Goal: Task Accomplishment & Management: Manage account settings

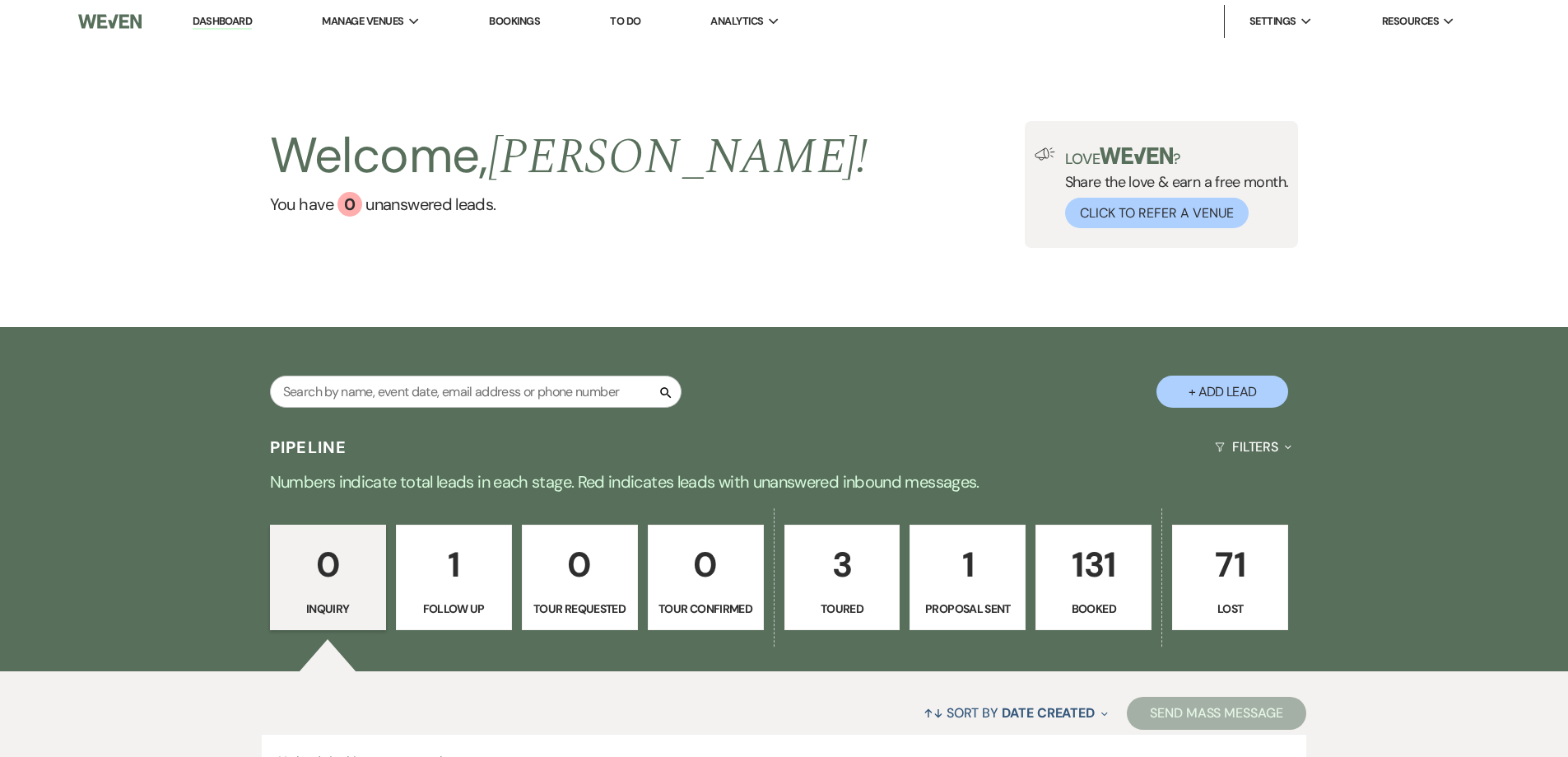
click at [1106, 559] on p "131" at bounding box center [1094, 564] width 94 height 55
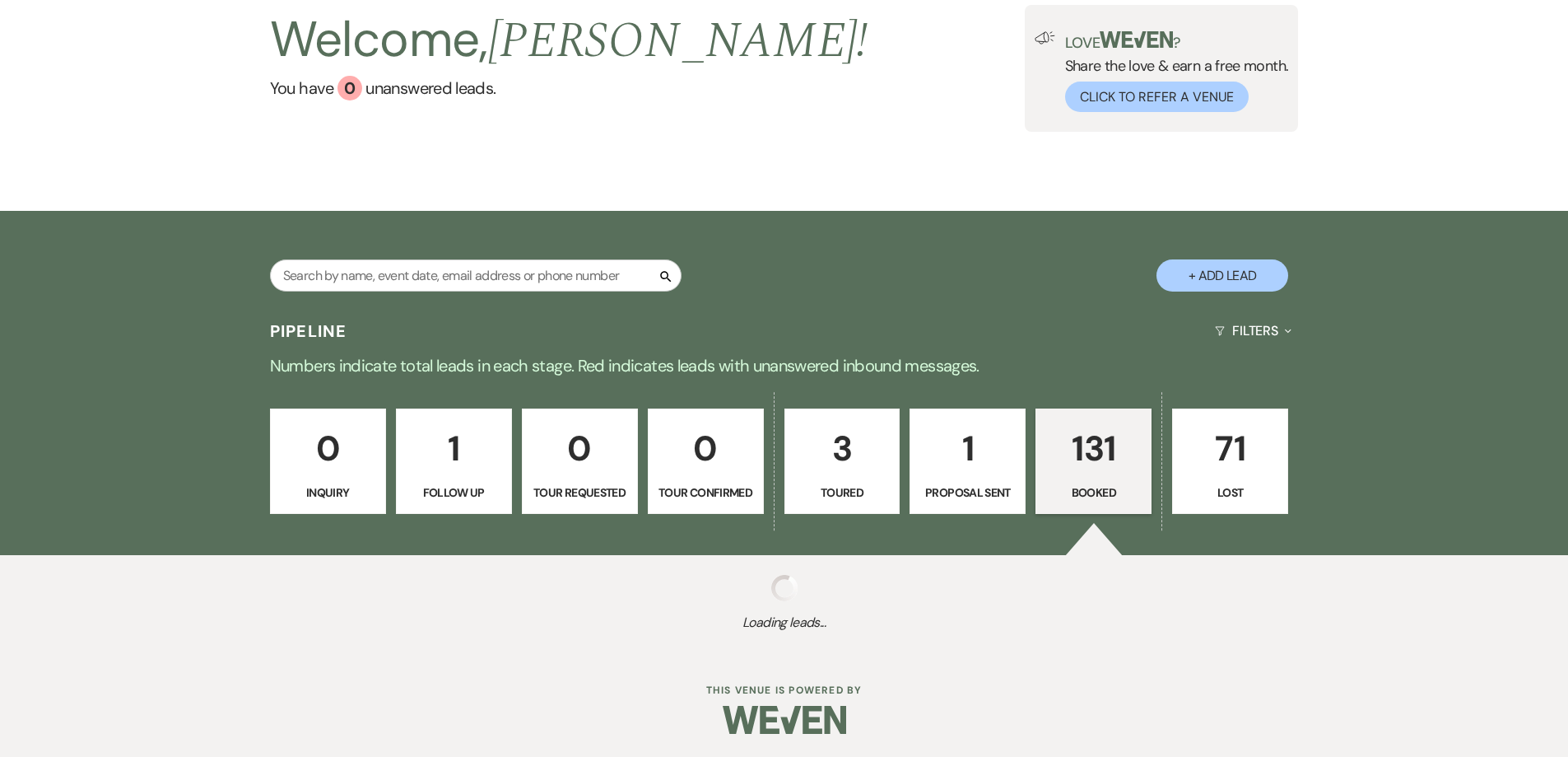
scroll to position [118, 0]
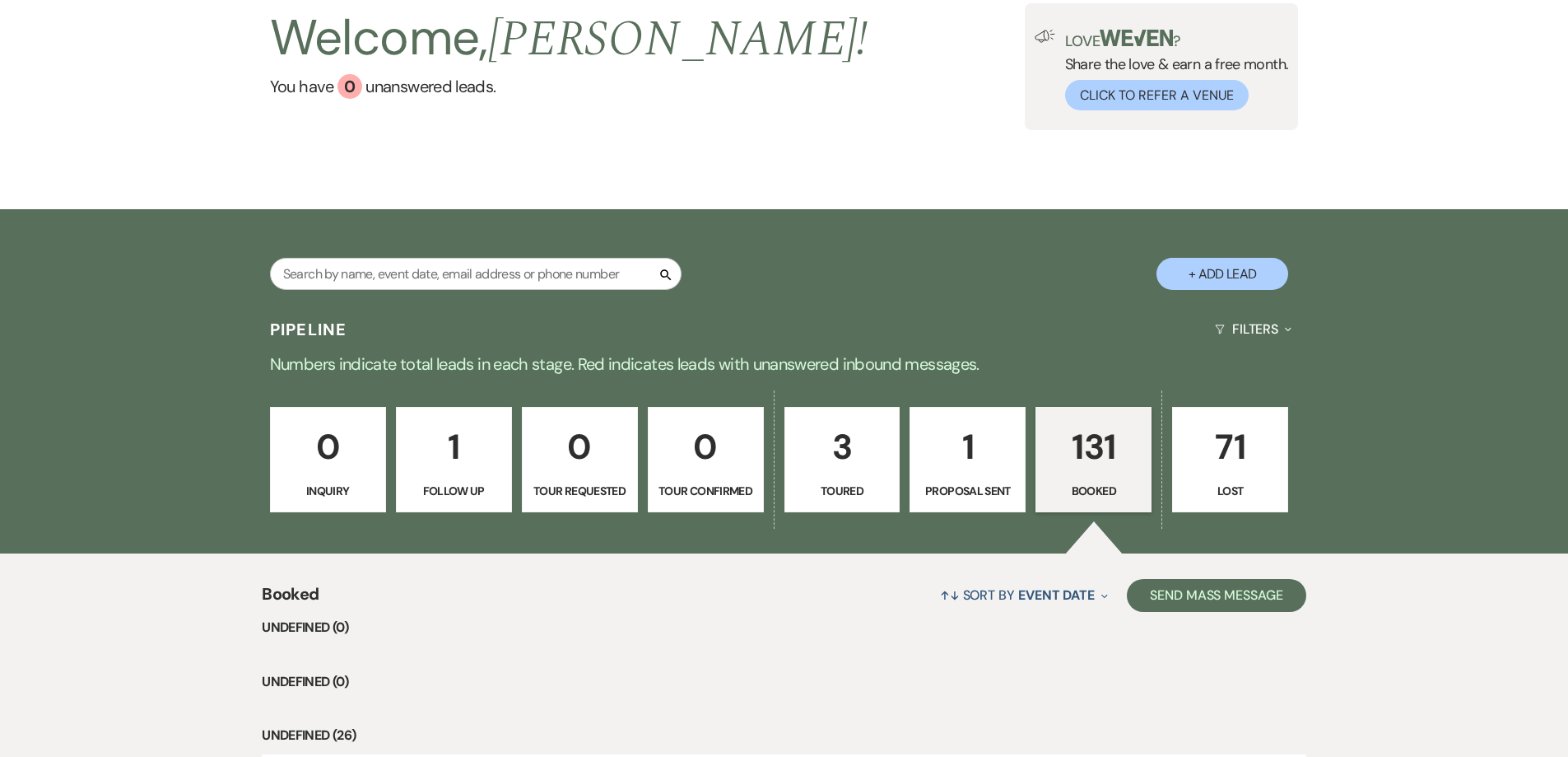
click at [483, 488] on p "Follow Up" at bounding box center [454, 491] width 94 height 18
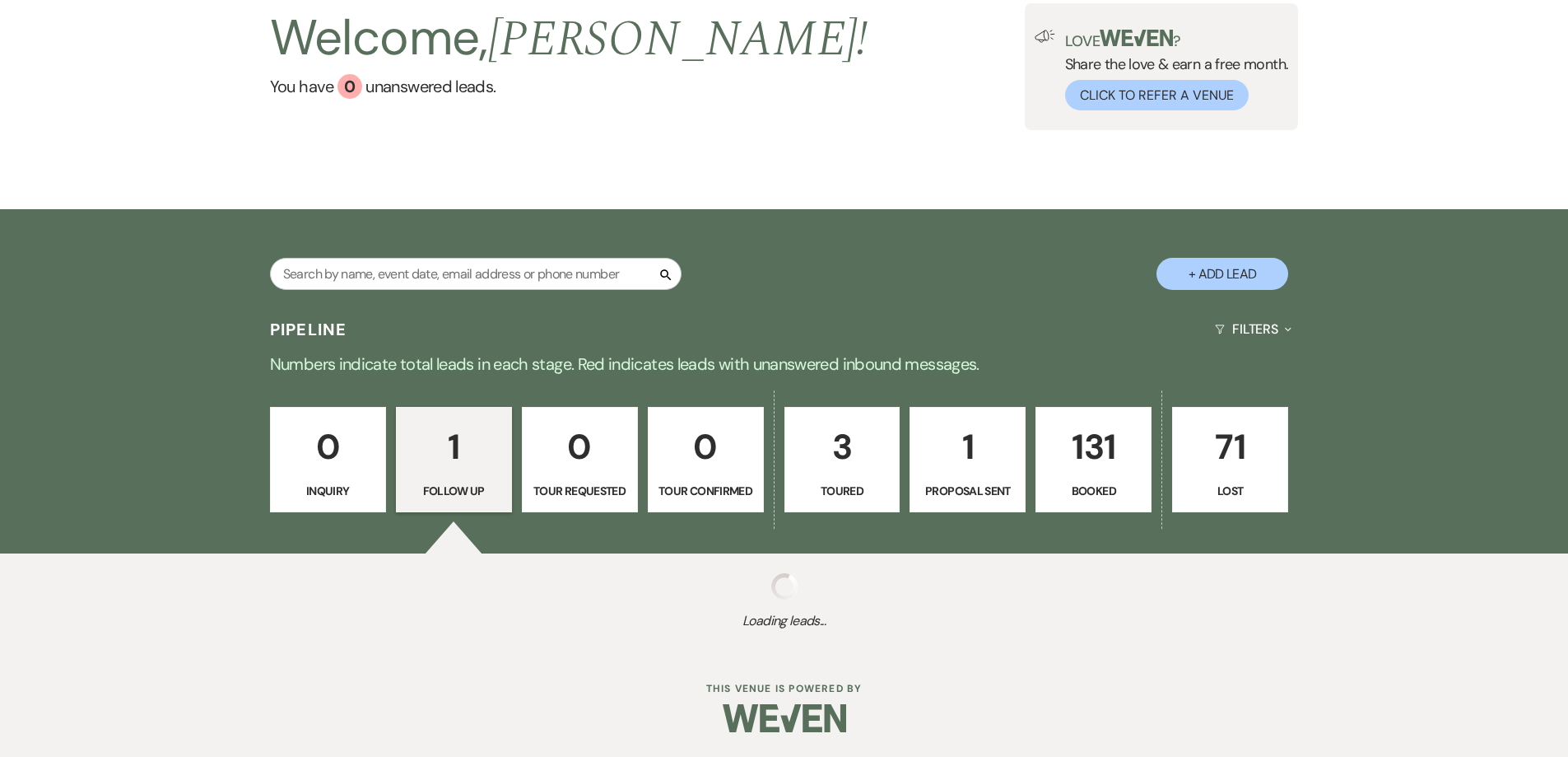
select select "9"
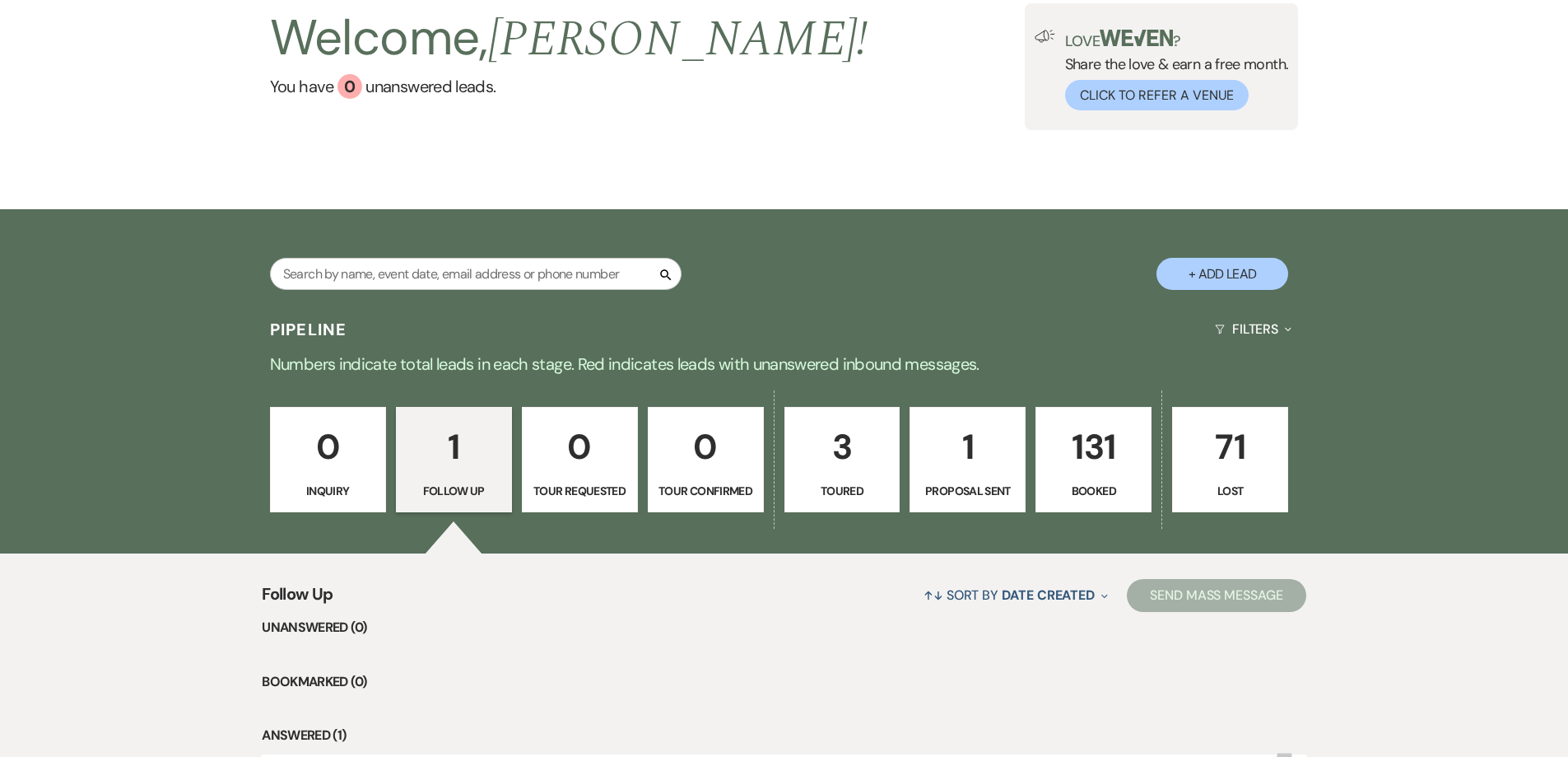
click at [1098, 436] on p "131" at bounding box center [1094, 446] width 94 height 55
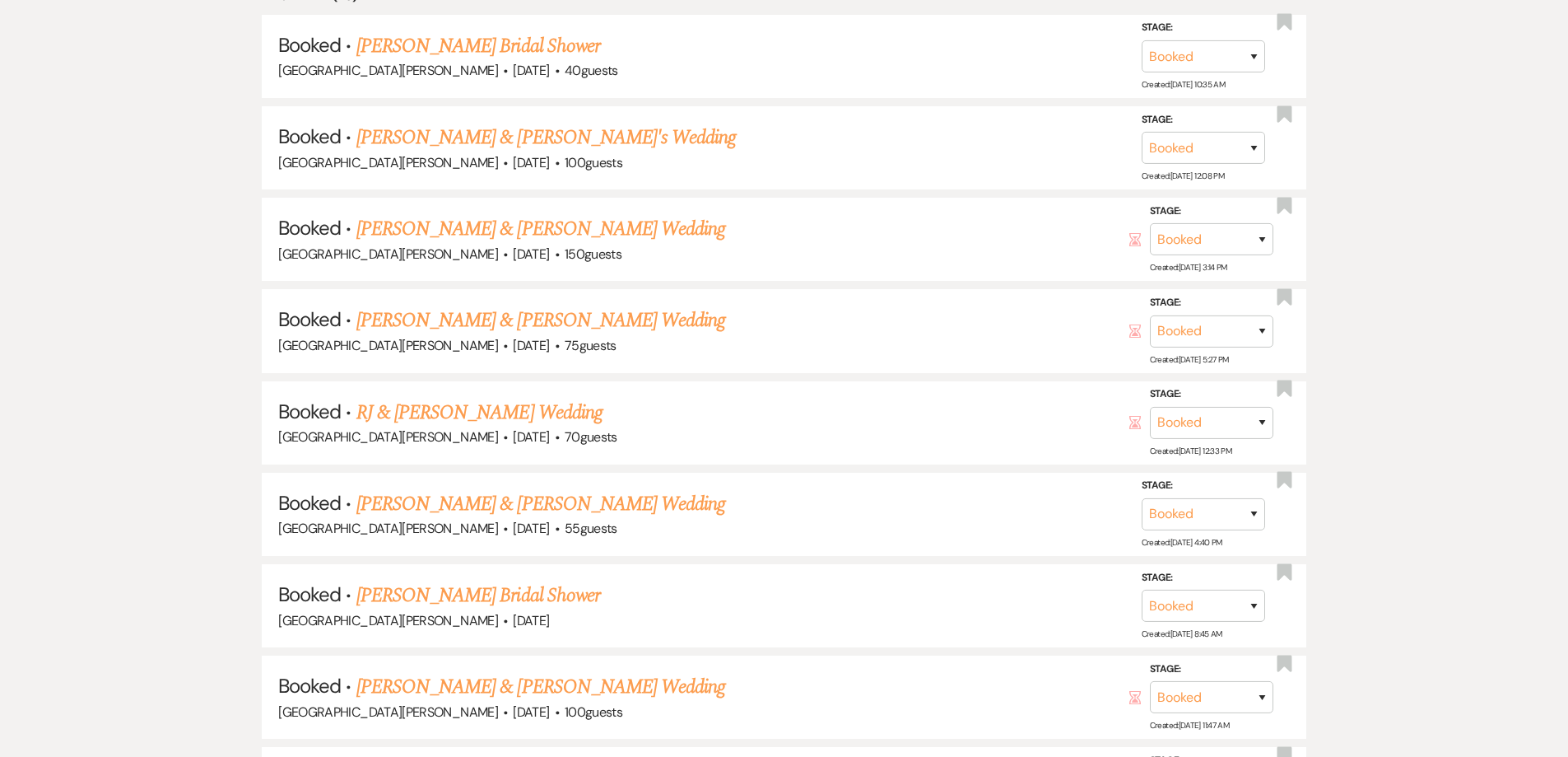
scroll to position [859, 0]
click at [549, 408] on link "RJ & [PERSON_NAME] Wedding" at bounding box center [479, 411] width 246 height 30
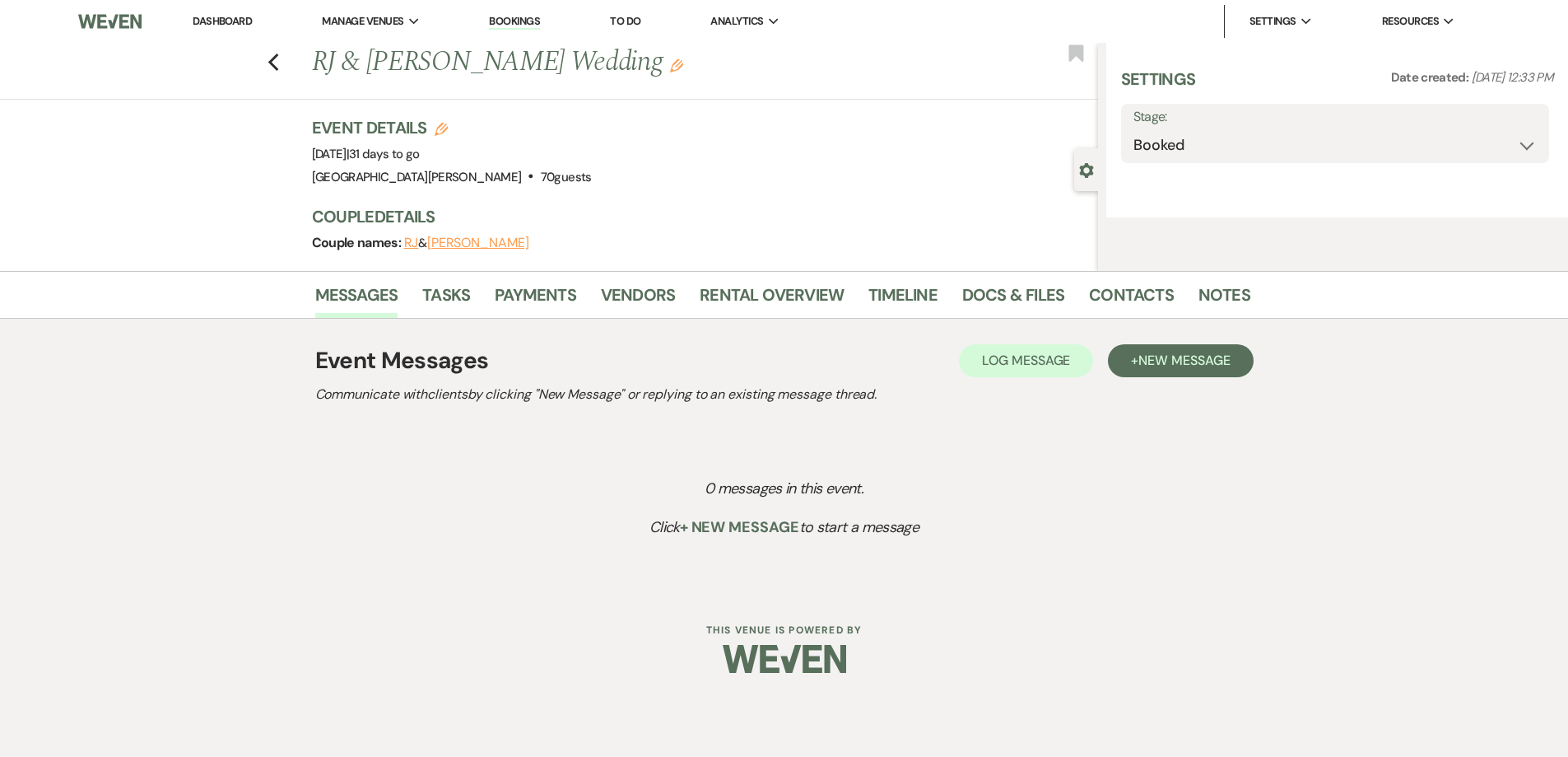
select select "5"
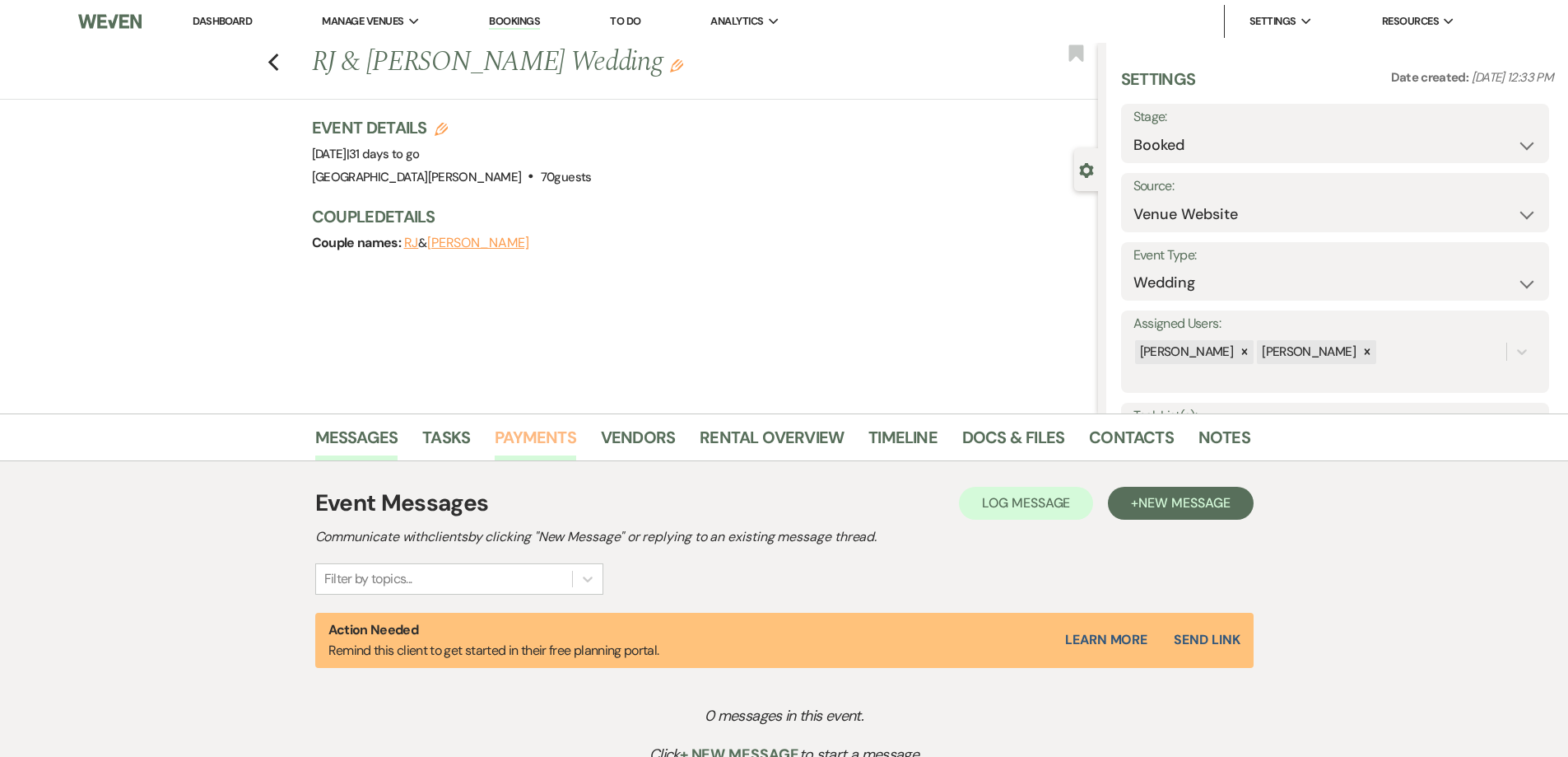
click at [539, 430] on link "Payments" at bounding box center [535, 443] width 82 height 37
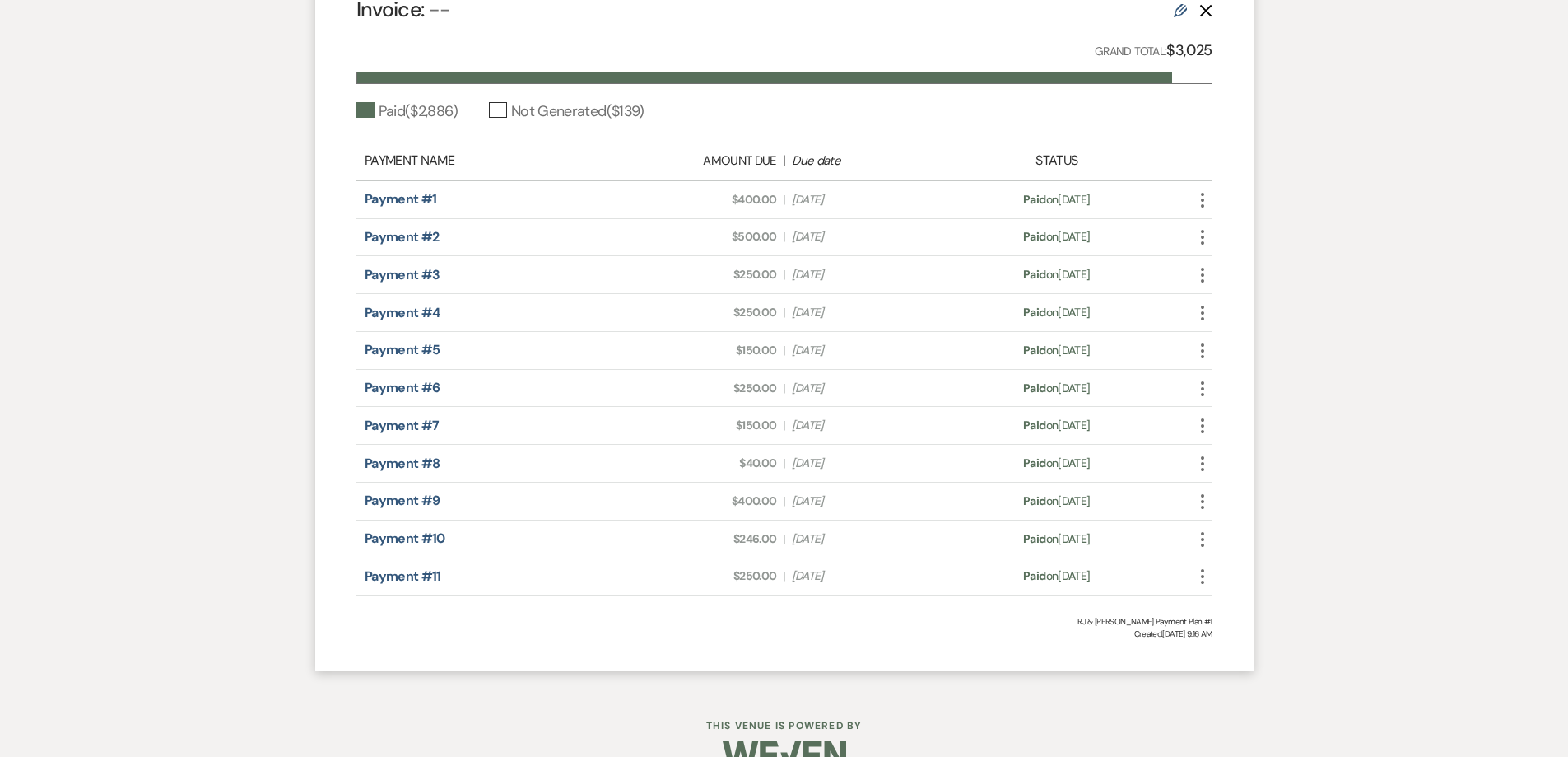
scroll to position [696, 0]
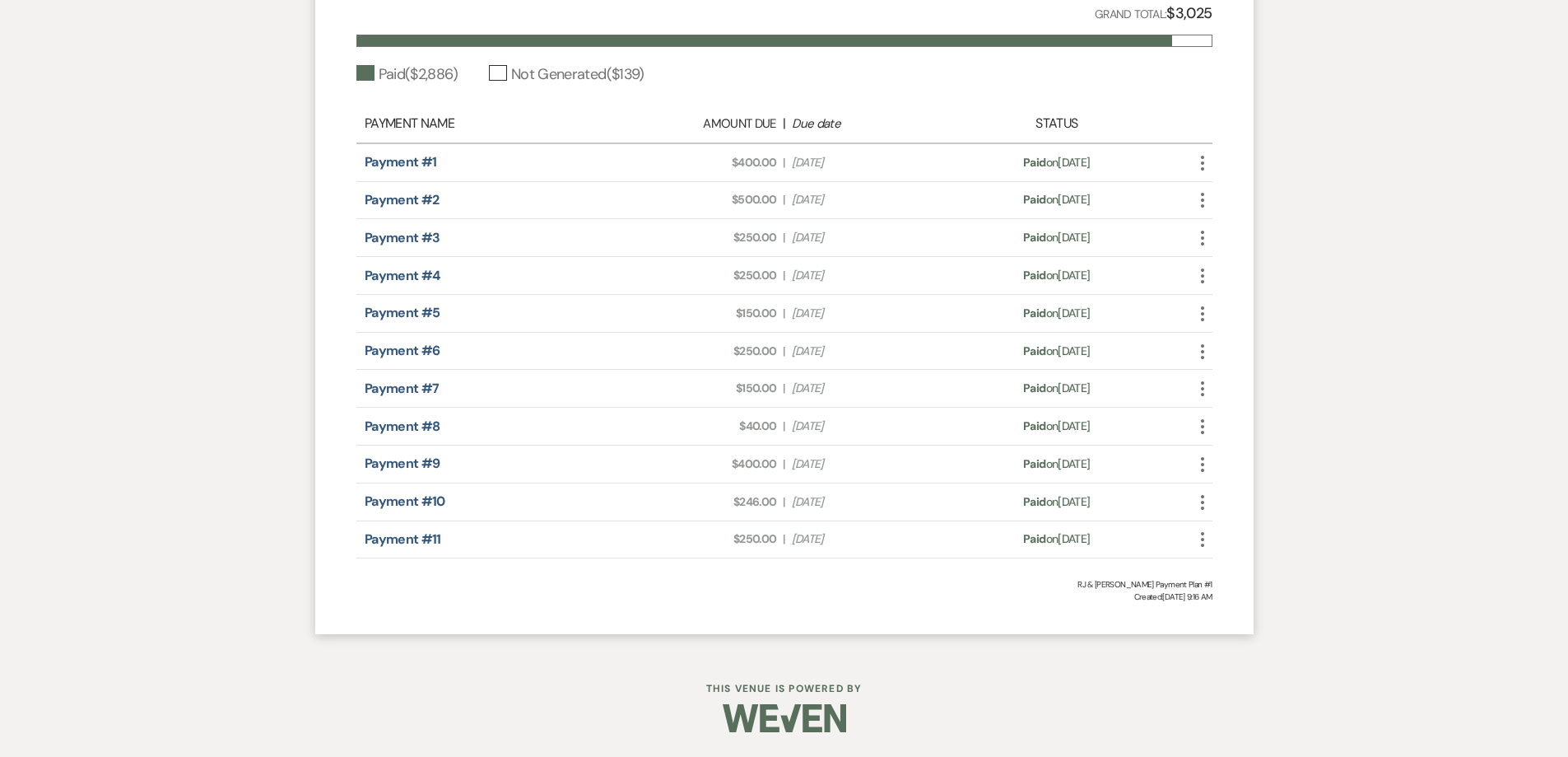
click at [1205, 537] on icon "More" at bounding box center [1203, 539] width 20 height 20
click at [1236, 625] on link "Pencil Edit" at bounding box center [1276, 628] width 167 height 28
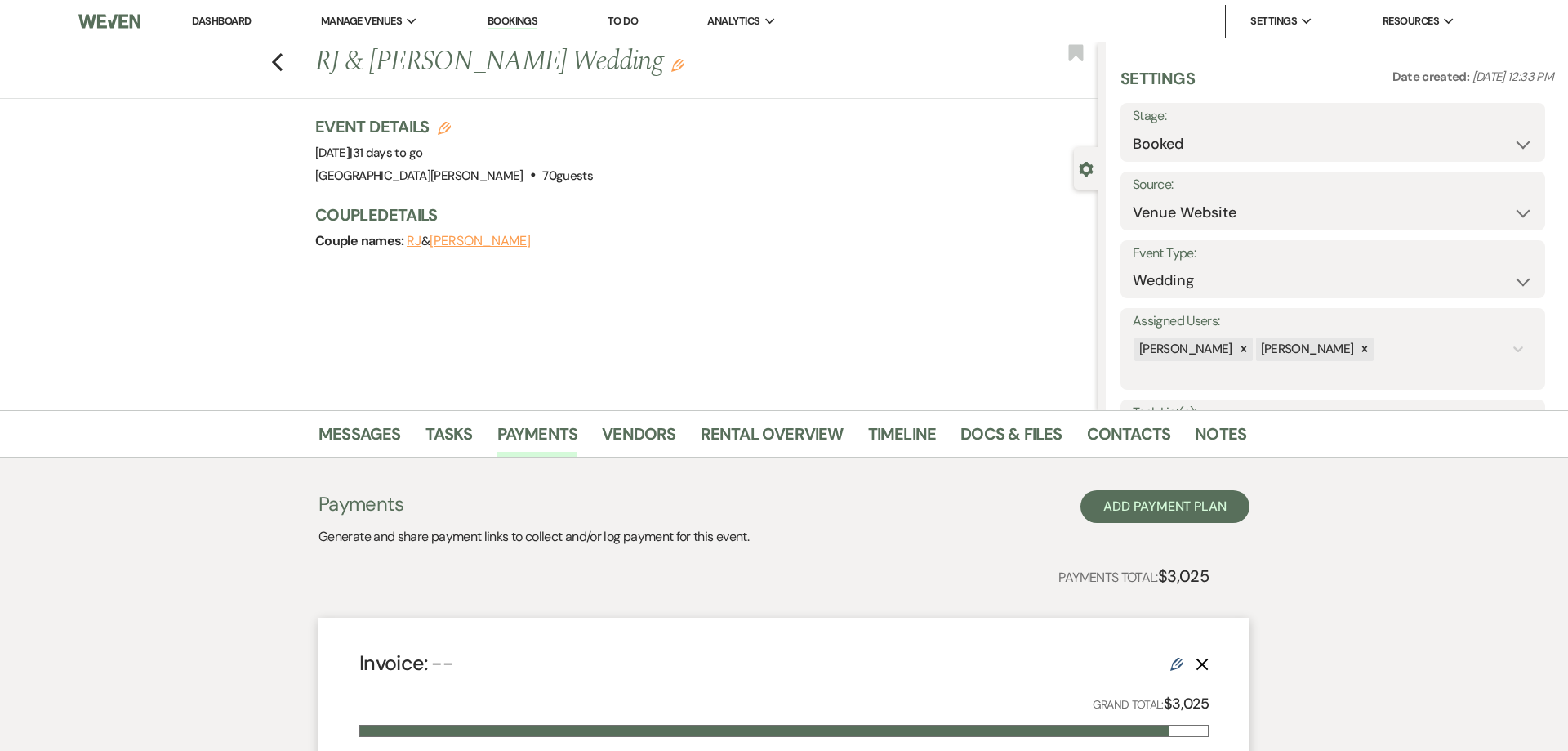
select select "1"
select select "true"
select select "1"
select select "true"
select select "1"
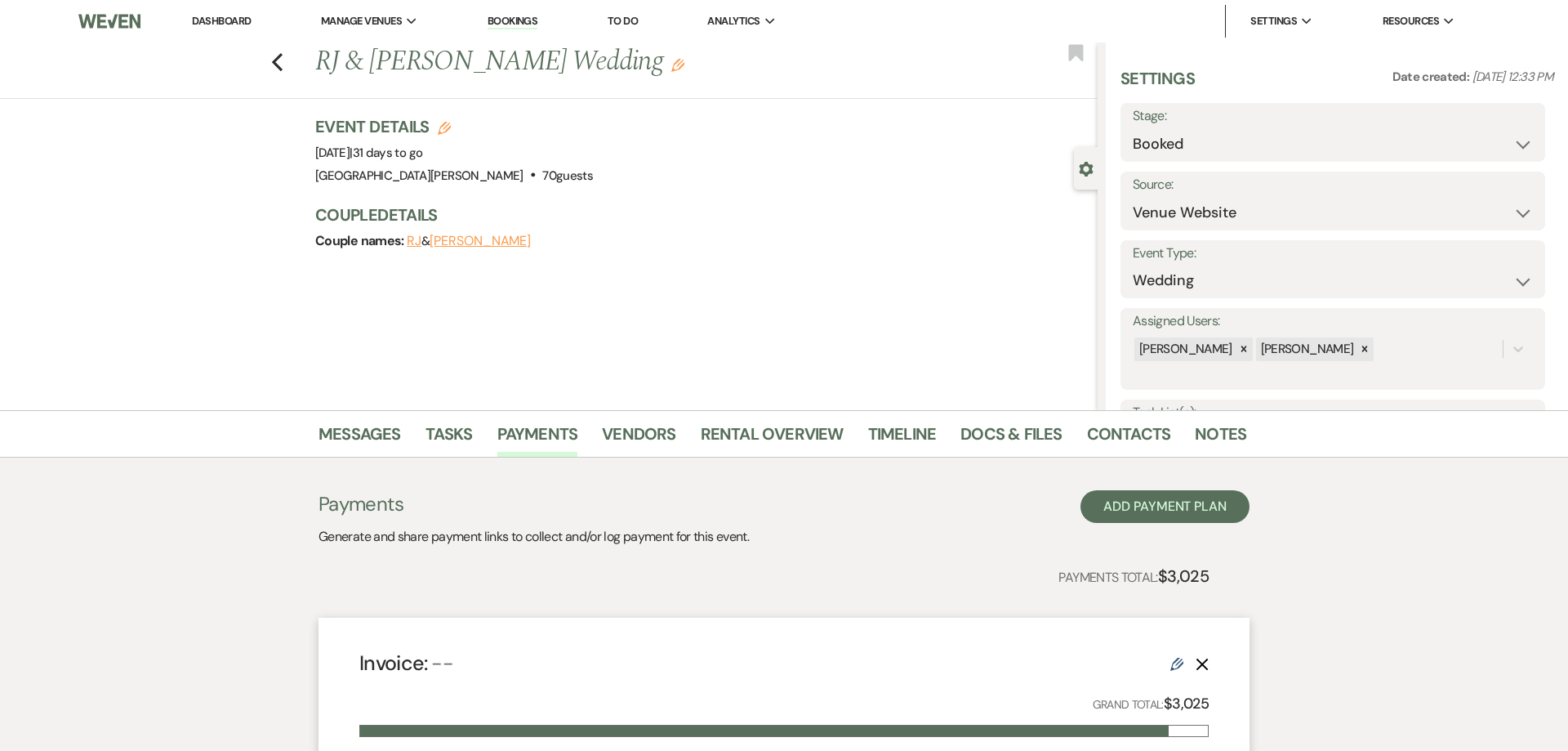
select select "true"
select select "1"
select select "true"
select select "1"
select select "true"
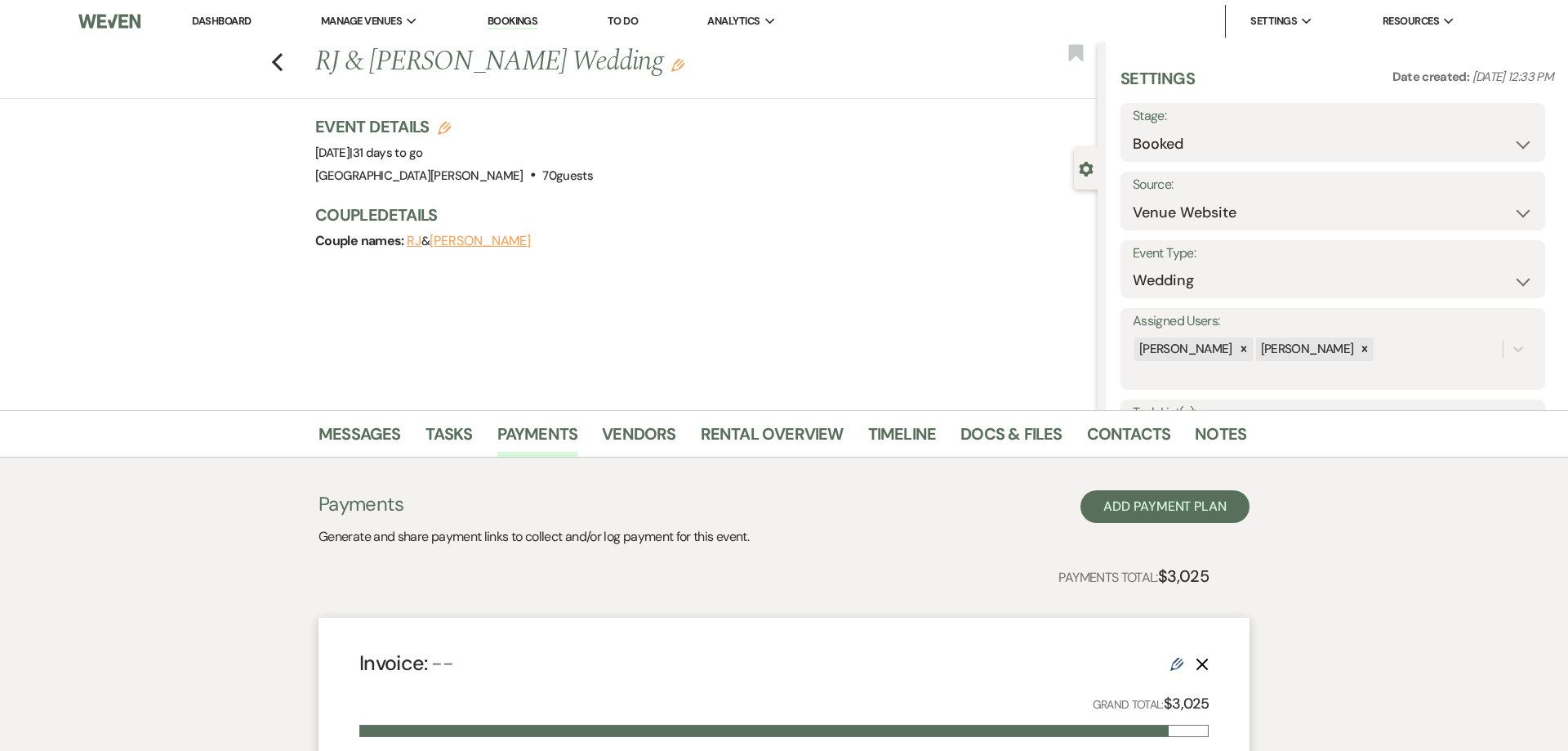
select select "1"
select select "true"
select select "1"
select select "true"
select select "1"
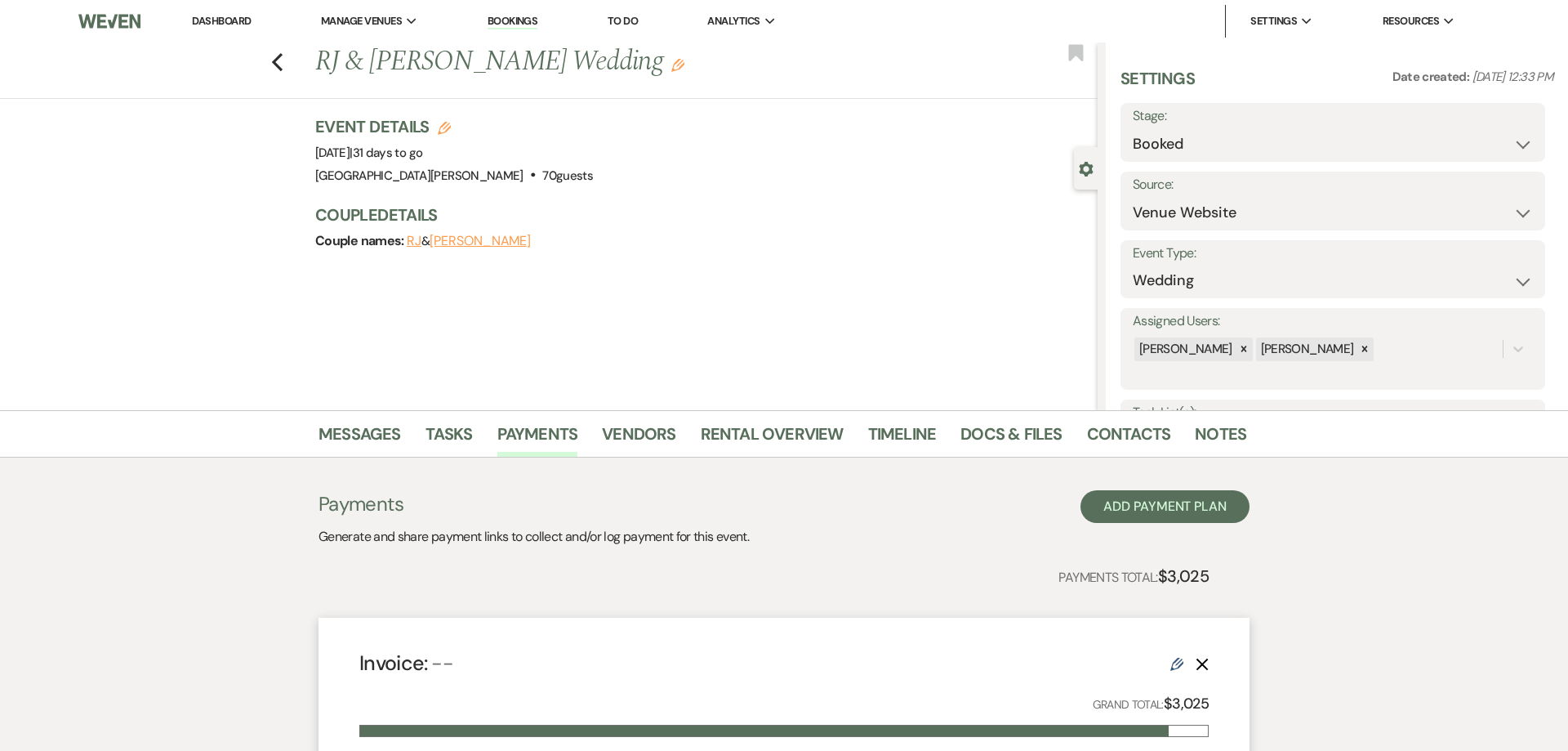
select select "true"
select select "1"
select select "true"
select select "1"
select select "true"
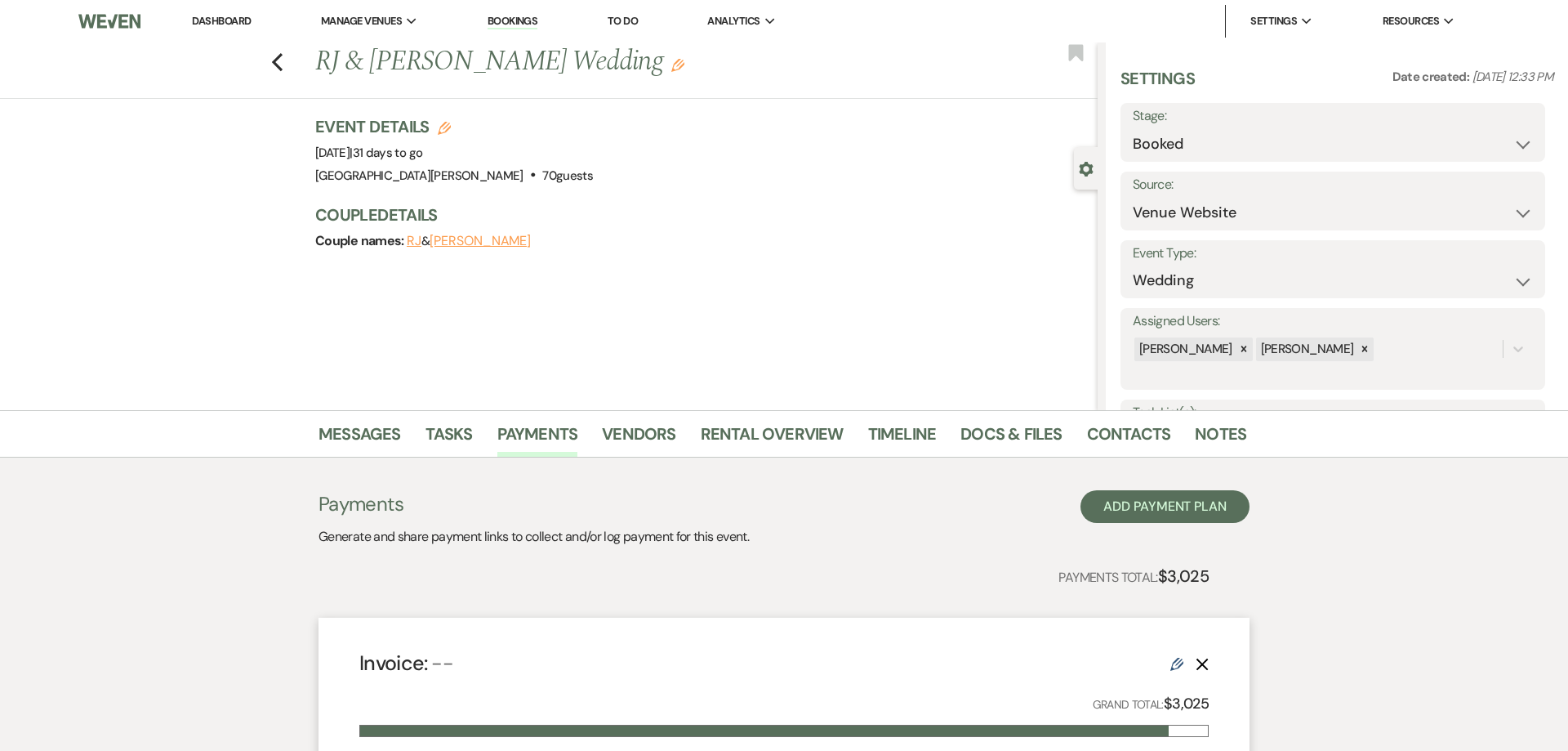
select select "1"
select select "true"
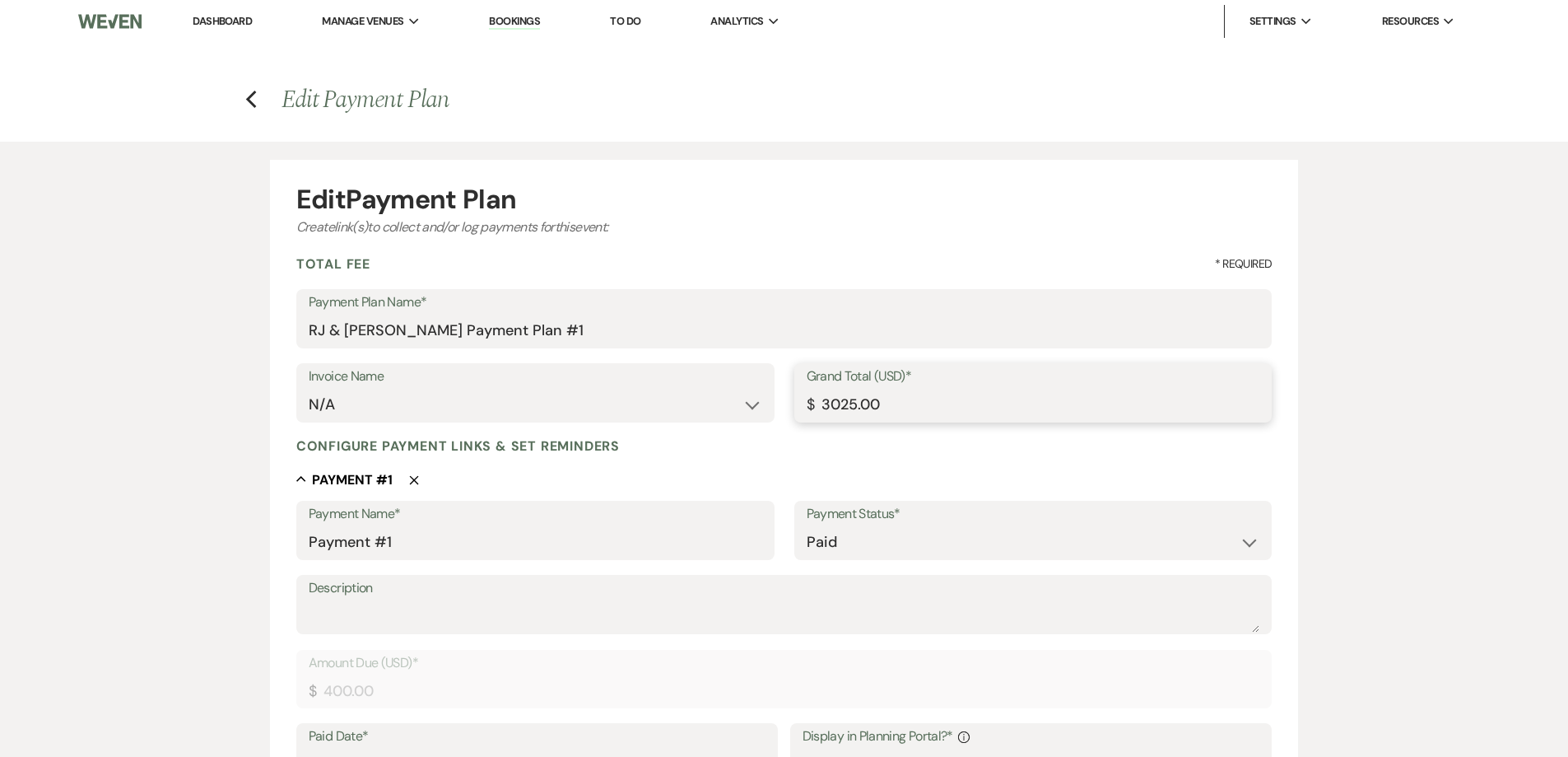
click at [823, 401] on input "3025.00" at bounding box center [1033, 404] width 454 height 32
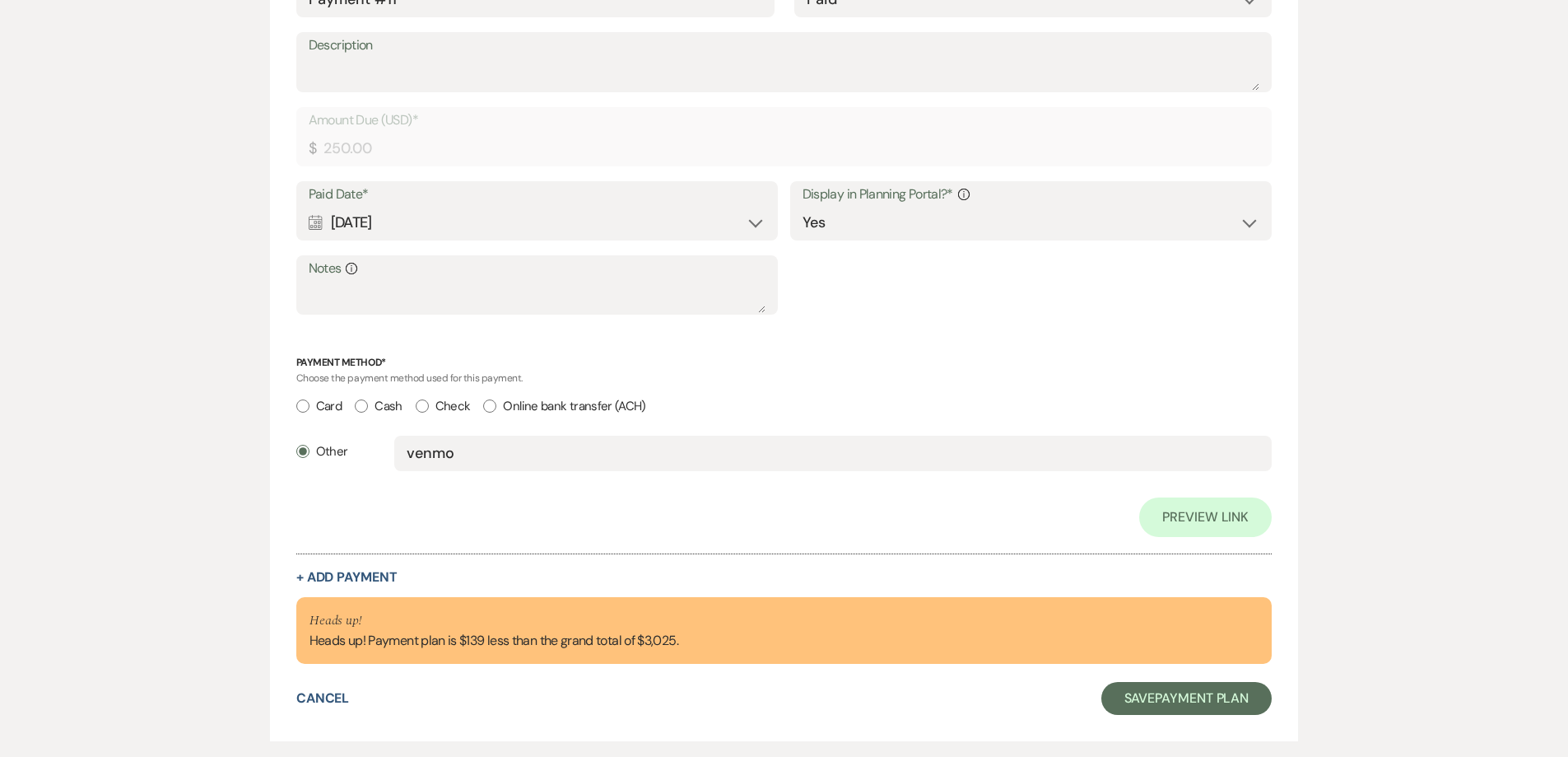
scroll to position [7002, 0]
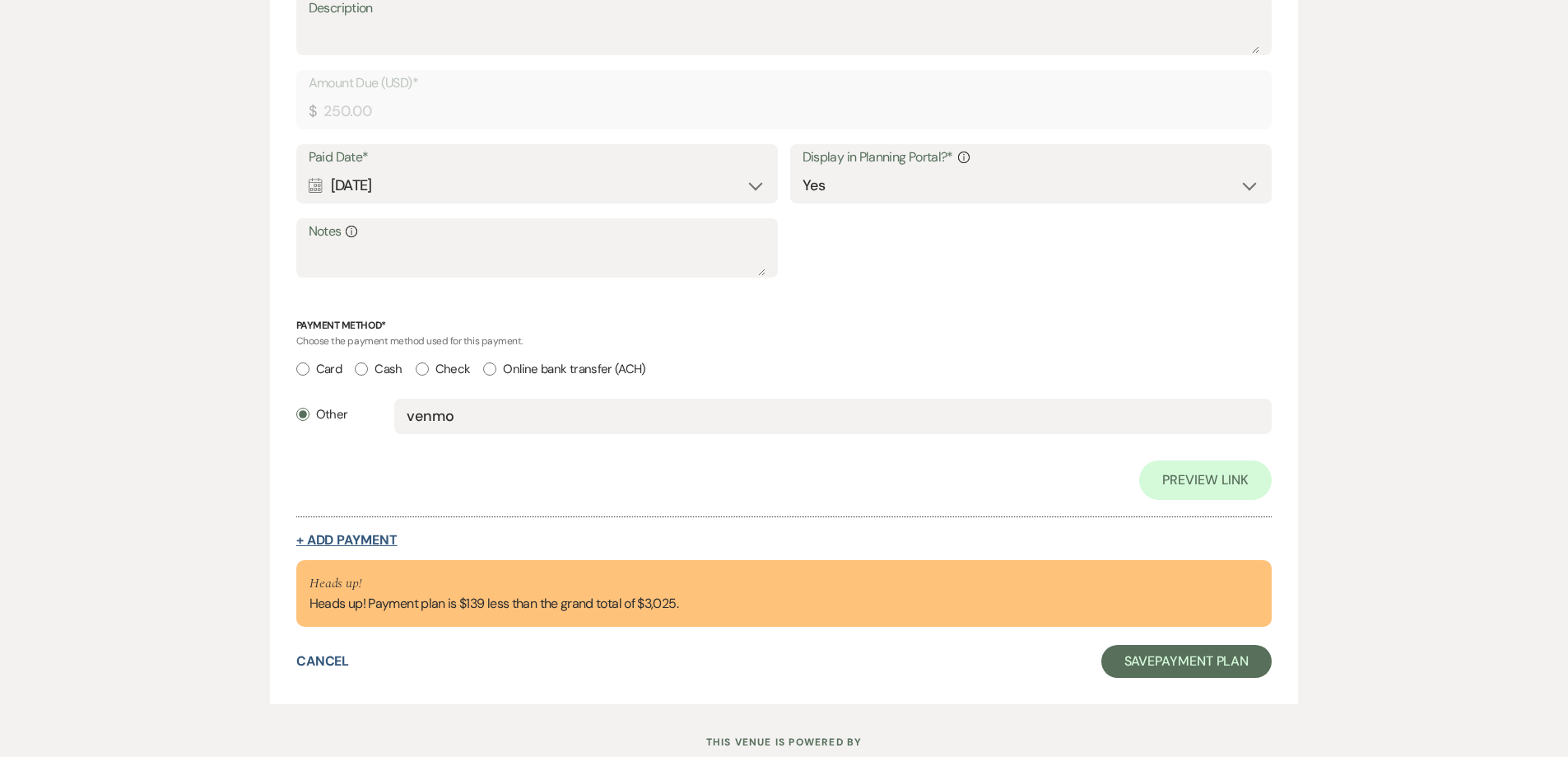
click at [337, 534] on button "+ Add Payment" at bounding box center [347, 541] width 101 height 14
select select "2"
select select "flat"
select select "true"
select select "client"
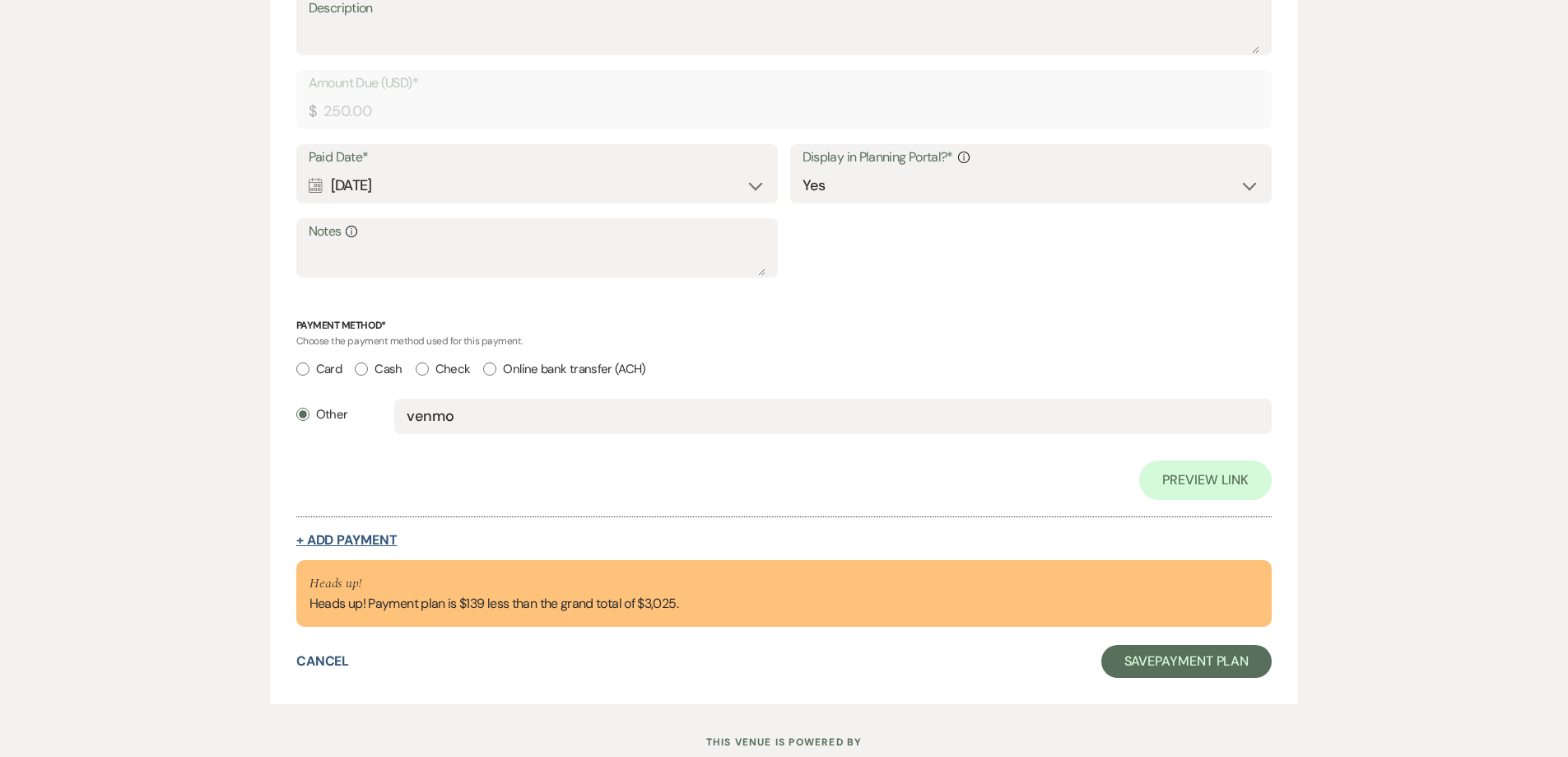
select select "weeks"
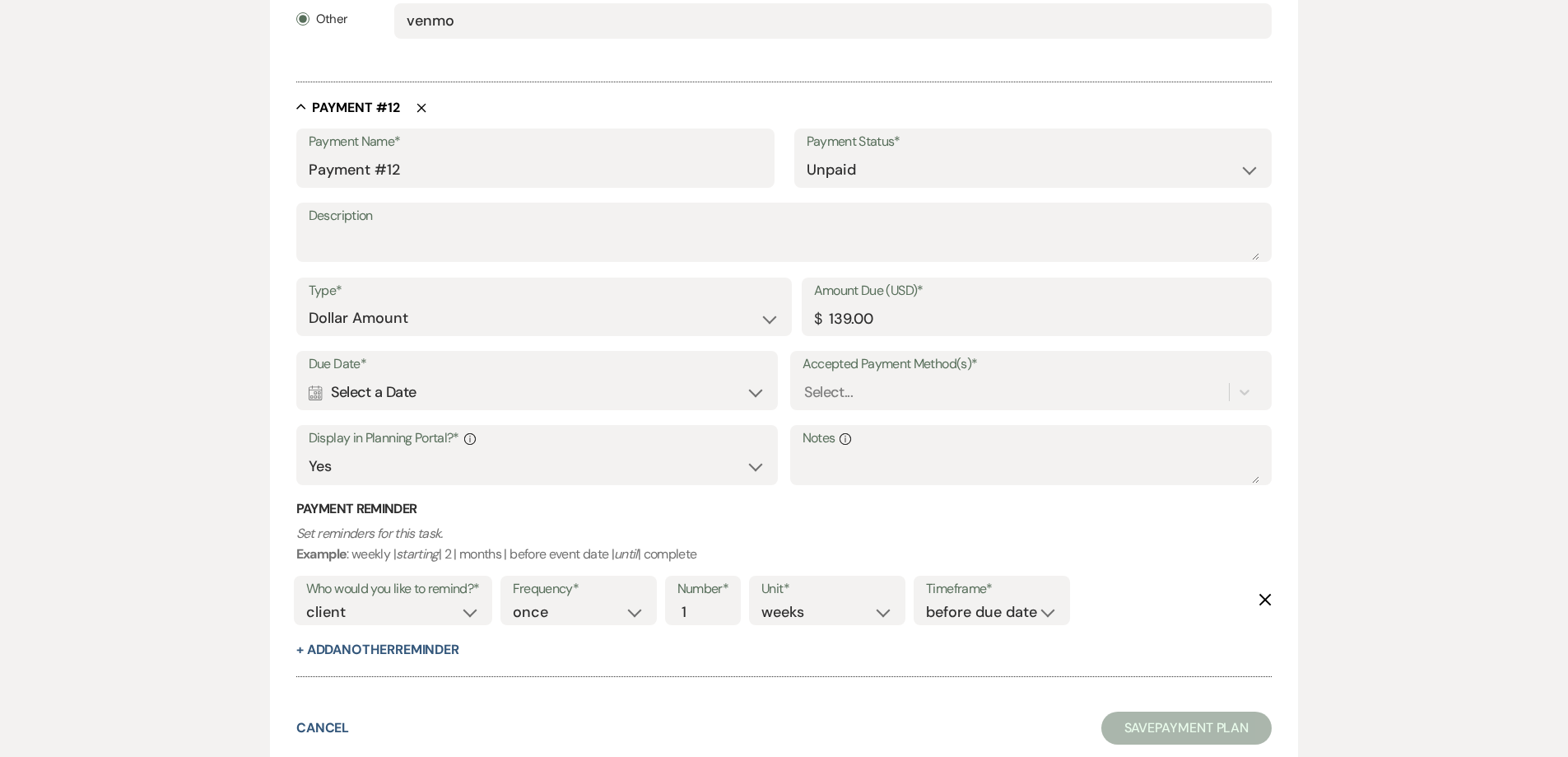
scroll to position [6607, 0]
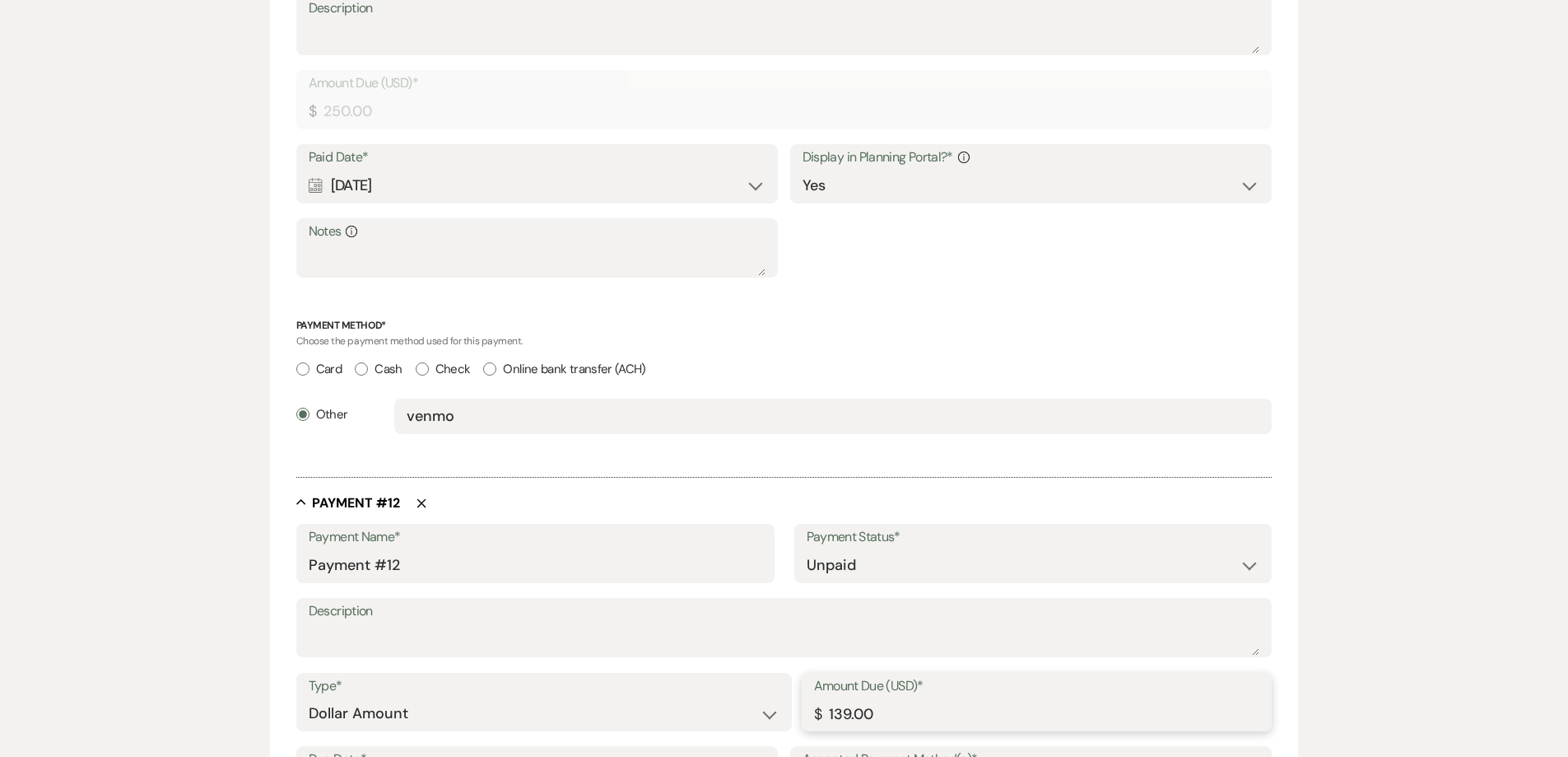
drag, startPoint x: 831, startPoint y: 714, endPoint x: 896, endPoint y: 708, distance: 65.3
click at [892, 707] on input "139.00" at bounding box center [1037, 714] width 446 height 32
type input "50.00"
click at [874, 557] on select "Paid Unpaid" at bounding box center [1033, 565] width 454 height 32
select select "1"
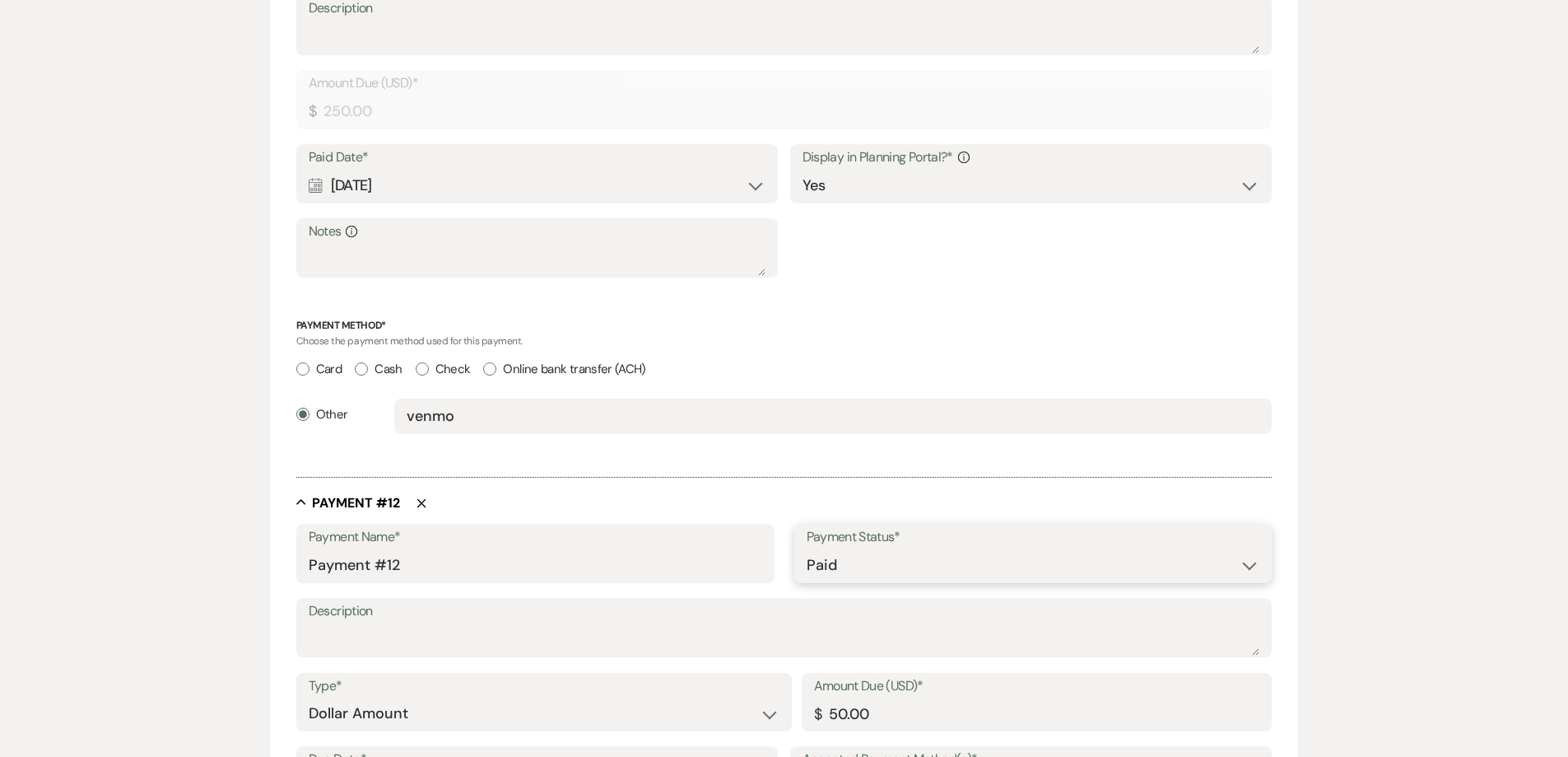
click at [807, 550] on select "Paid Unpaid" at bounding box center [1033, 565] width 454 height 32
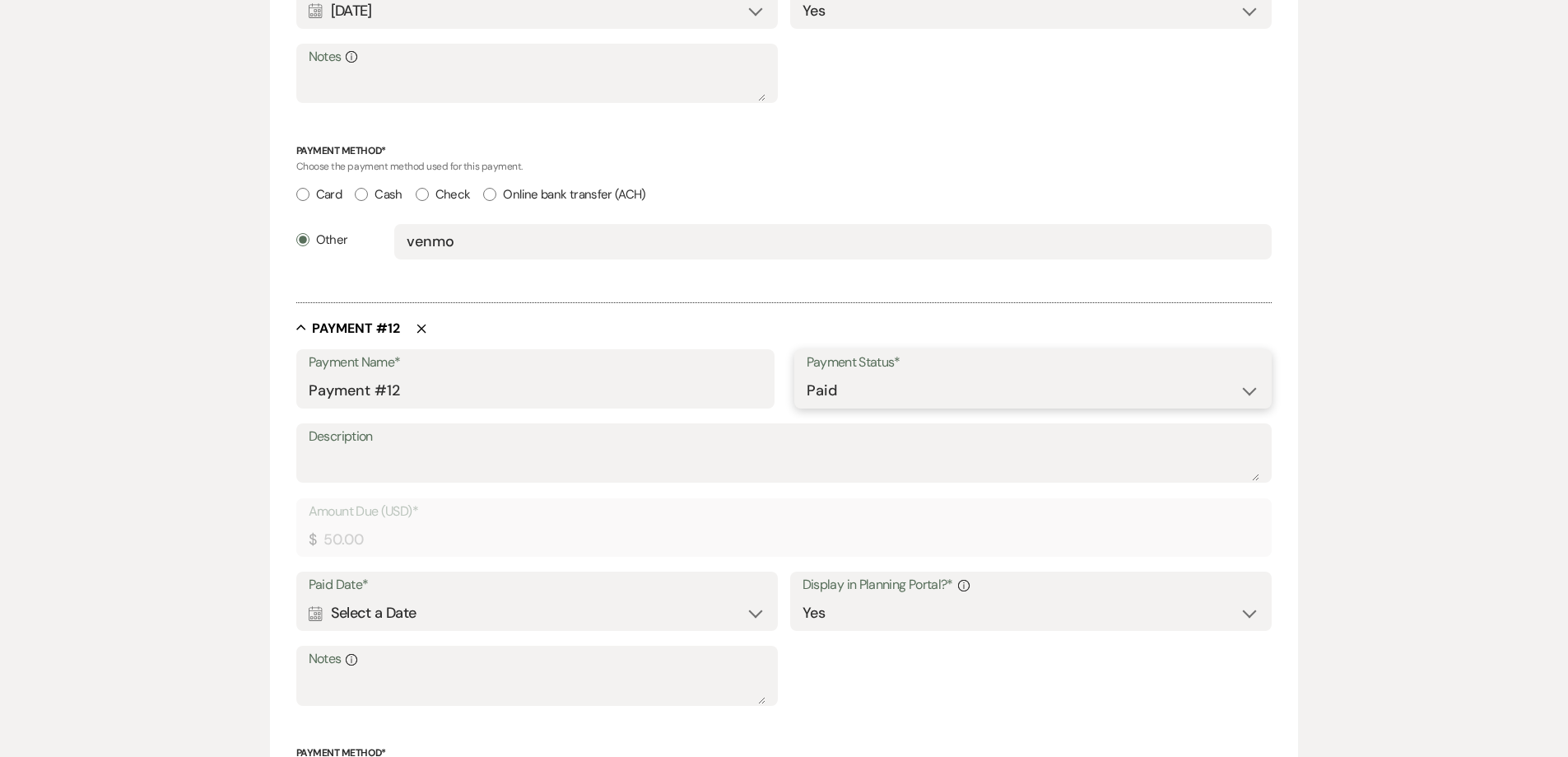
scroll to position [6936, 0]
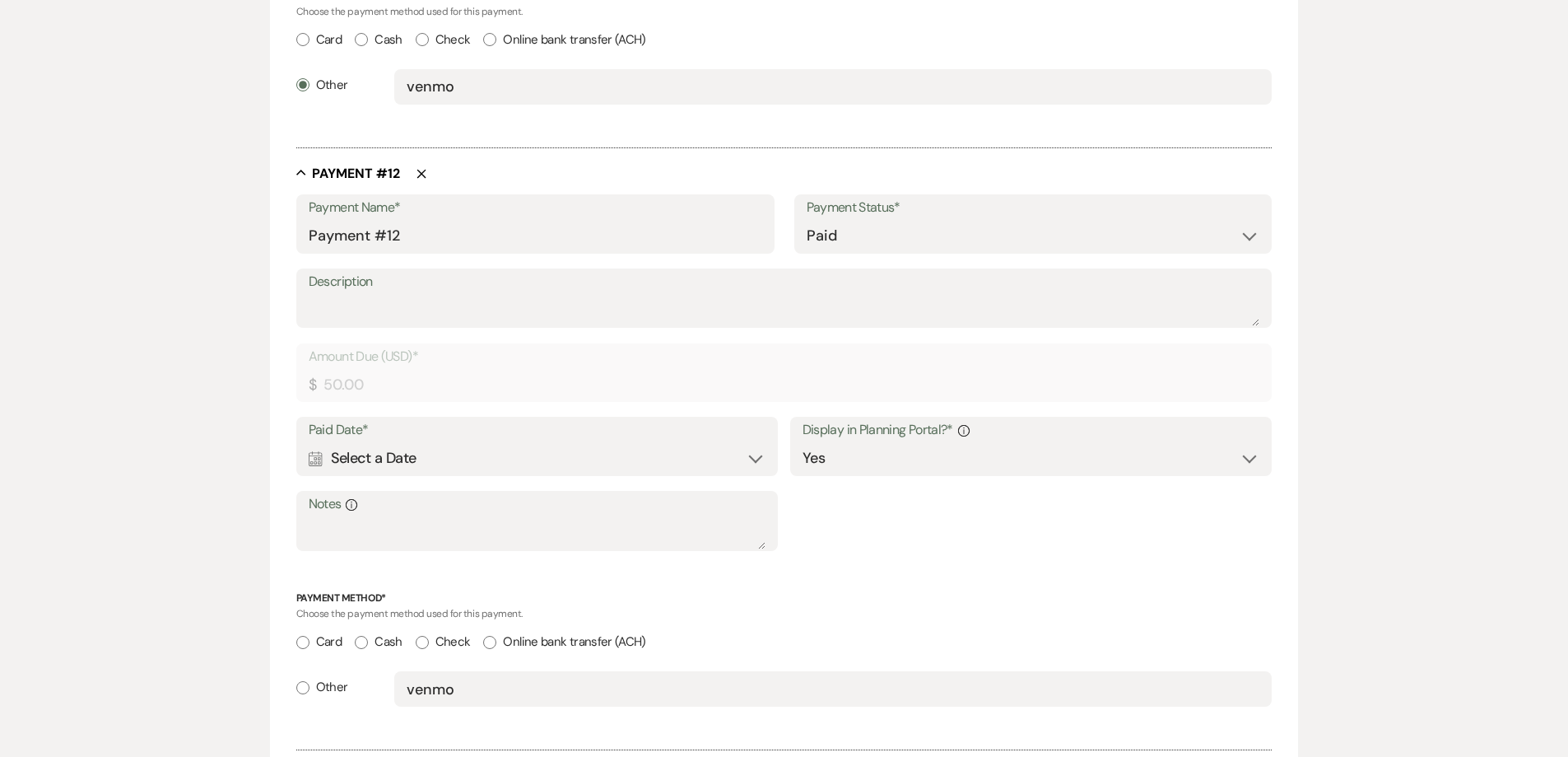
click at [449, 454] on div "Calendar Select a Date Expand" at bounding box center [537, 458] width 458 height 32
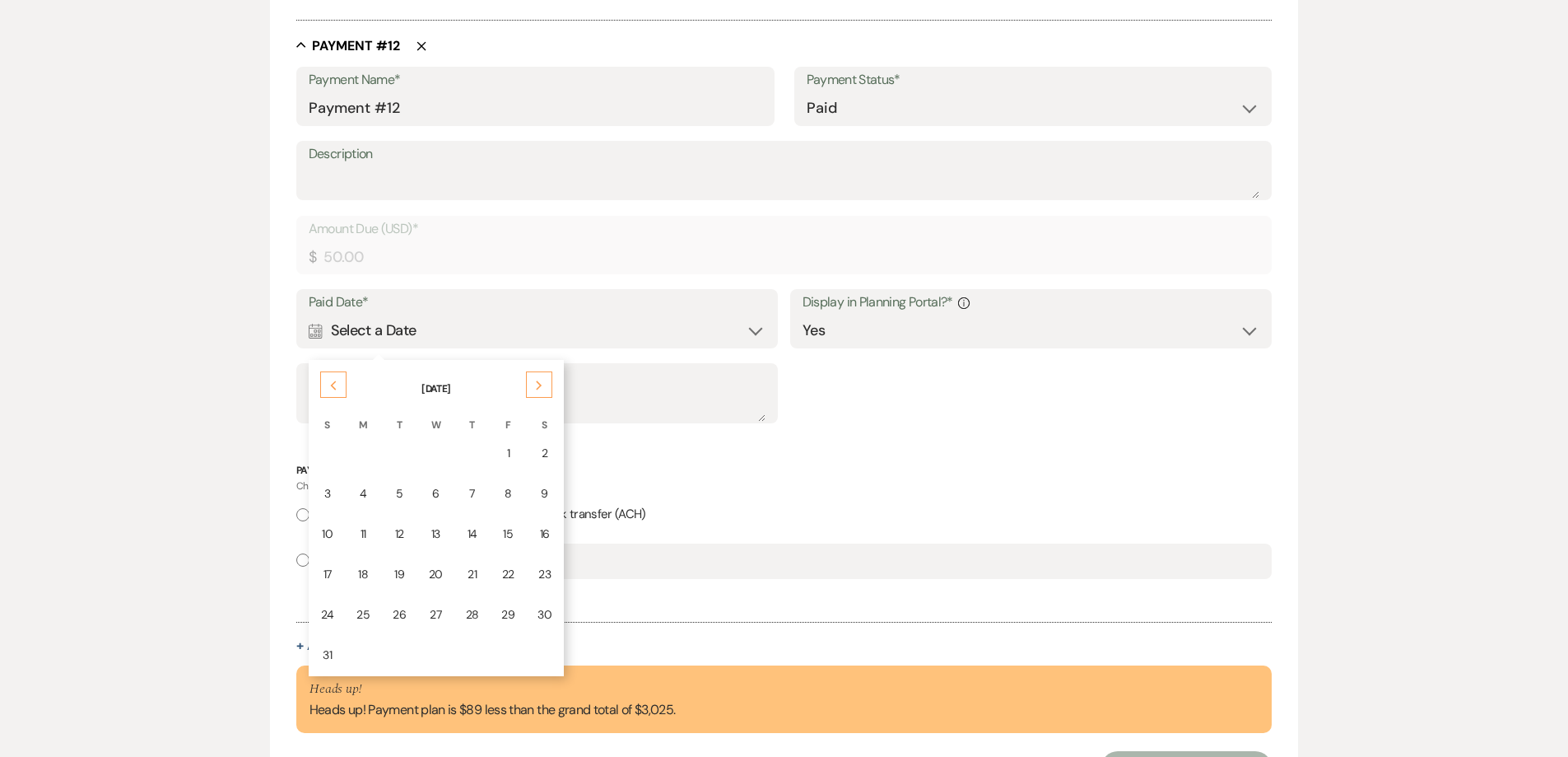
scroll to position [7018, 0]
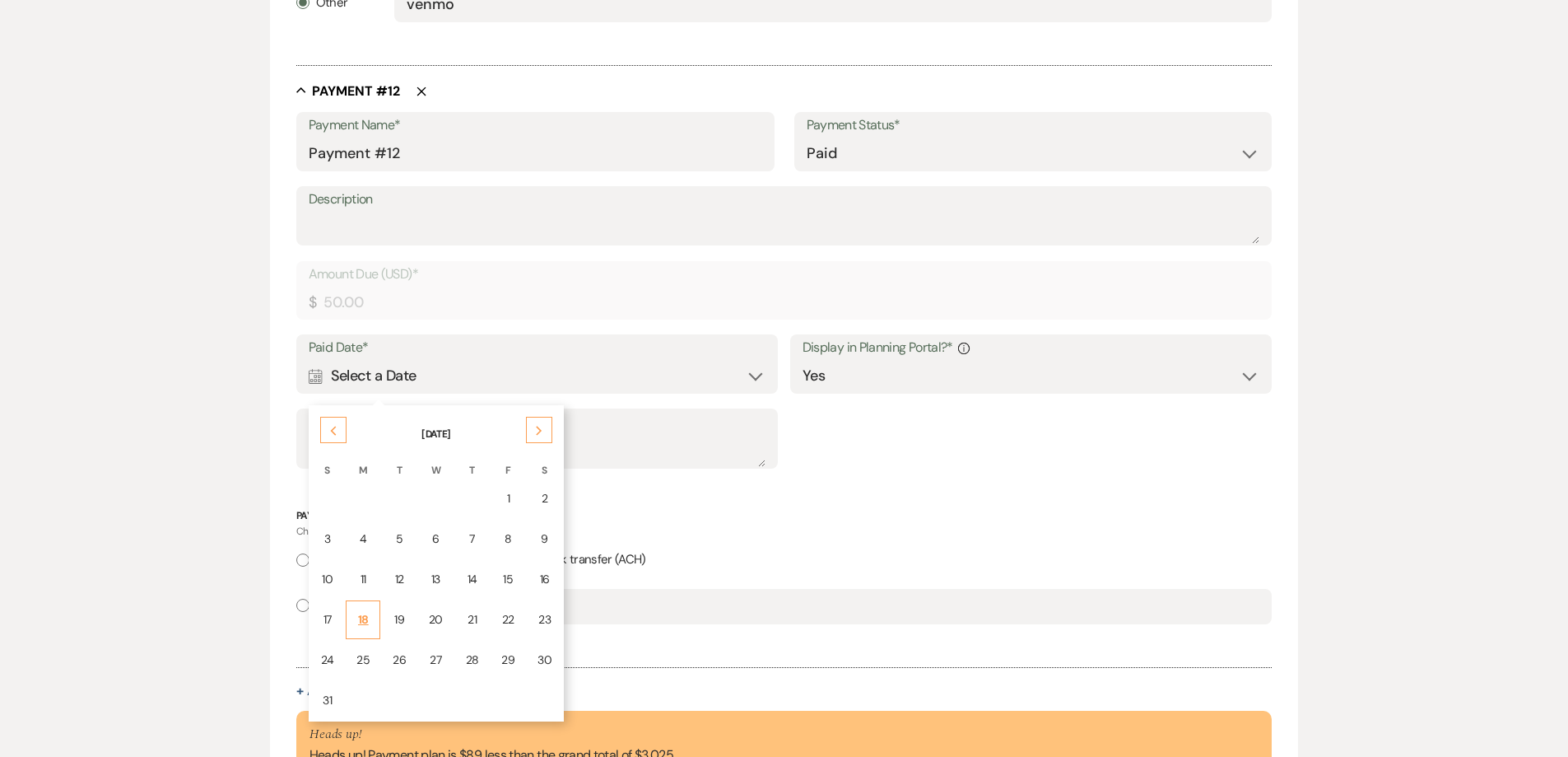
click at [361, 619] on div "18" at bounding box center [363, 620] width 13 height 17
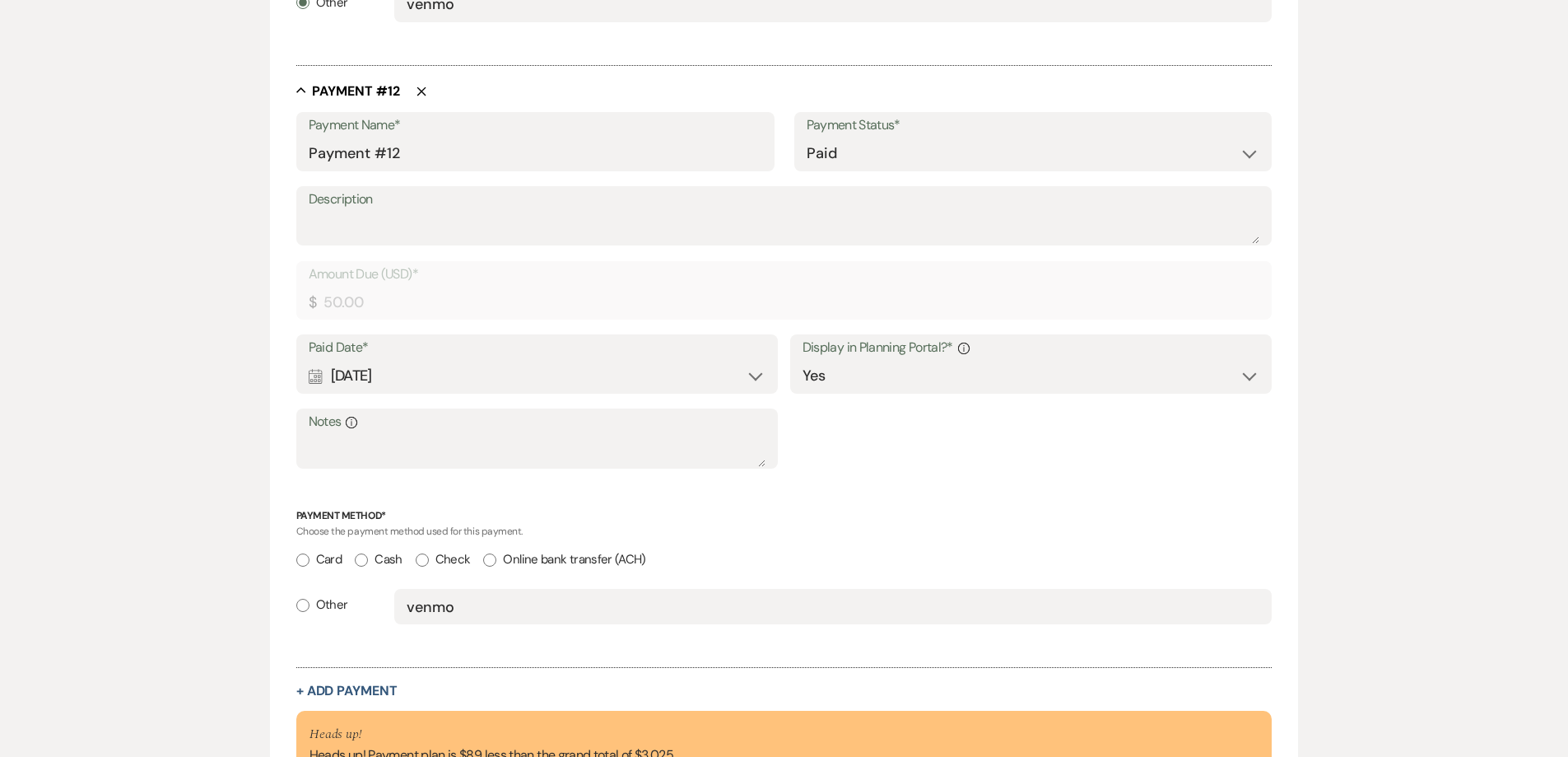
click at [306, 606] on input "Other" at bounding box center [304, 606] width 13 height 14
radio input "true"
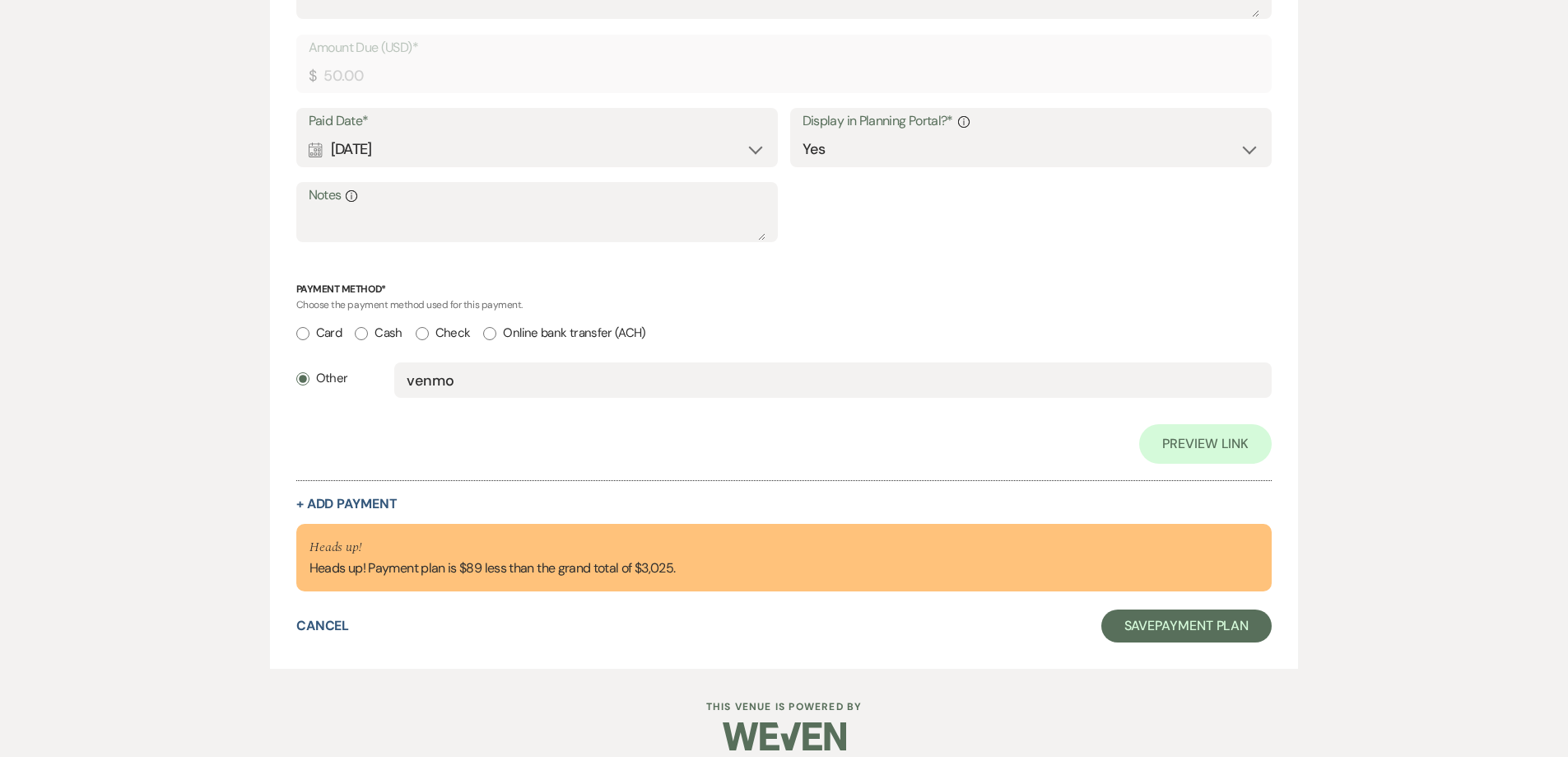
scroll to position [7698, 0]
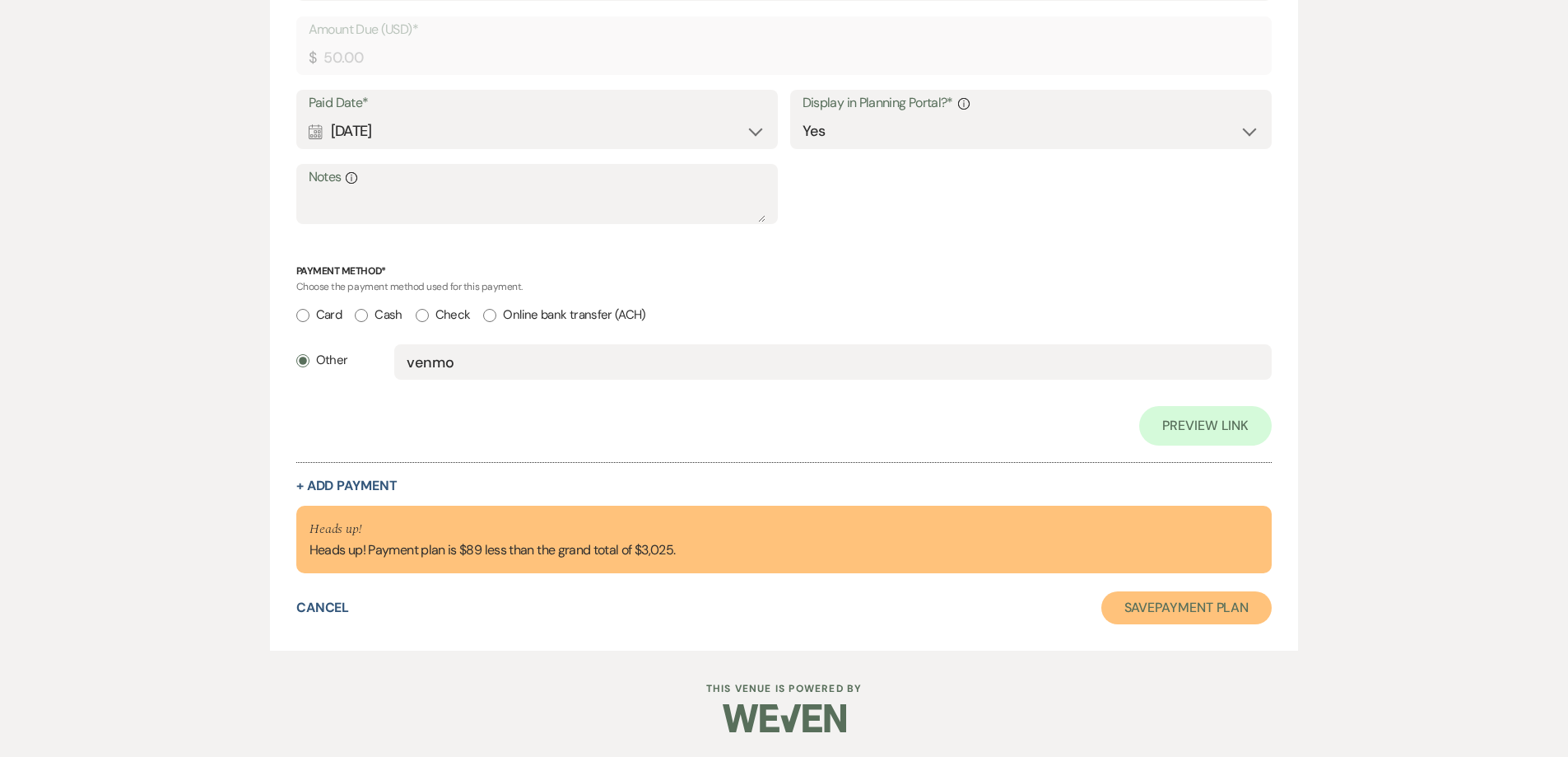
click at [1191, 608] on button "Save Payment Plan" at bounding box center [1187, 608] width 172 height 33
select select "5"
